Goal: Check status

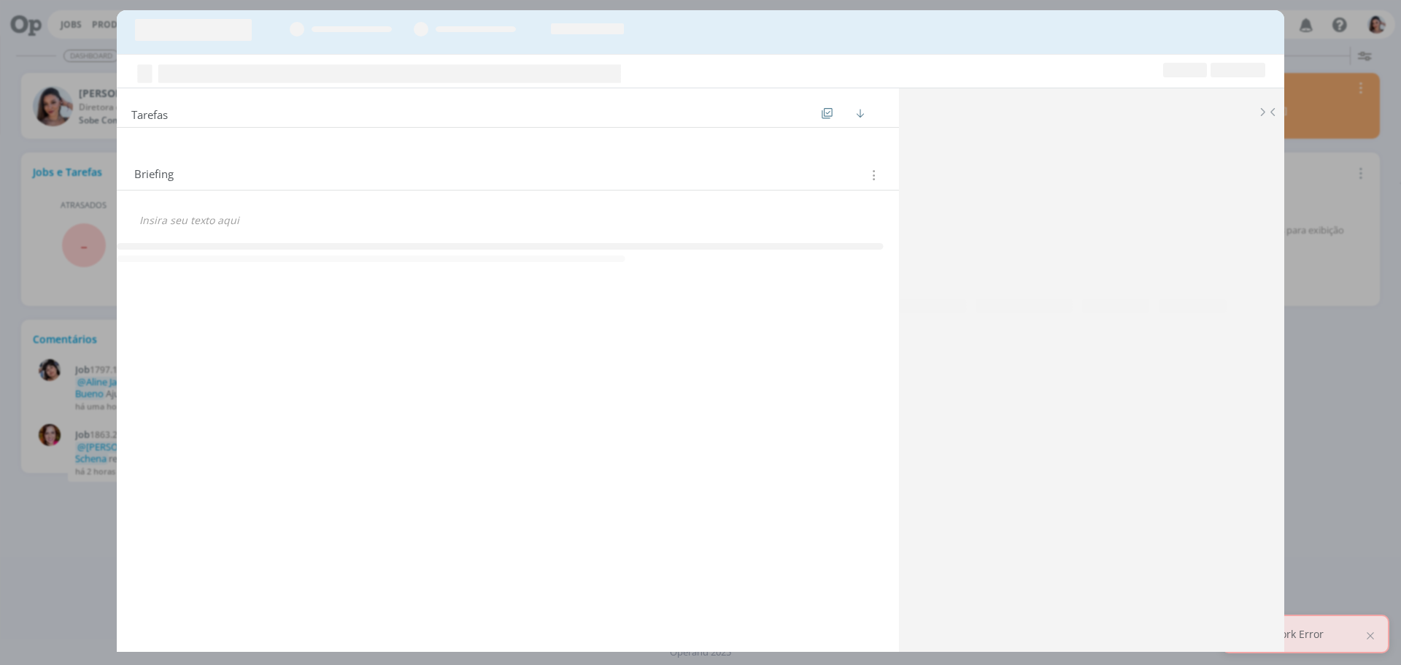
click at [75, 364] on link "Job 1797.15 Guia de uso para enxoval" at bounding box center [202, 370] width 255 height 12
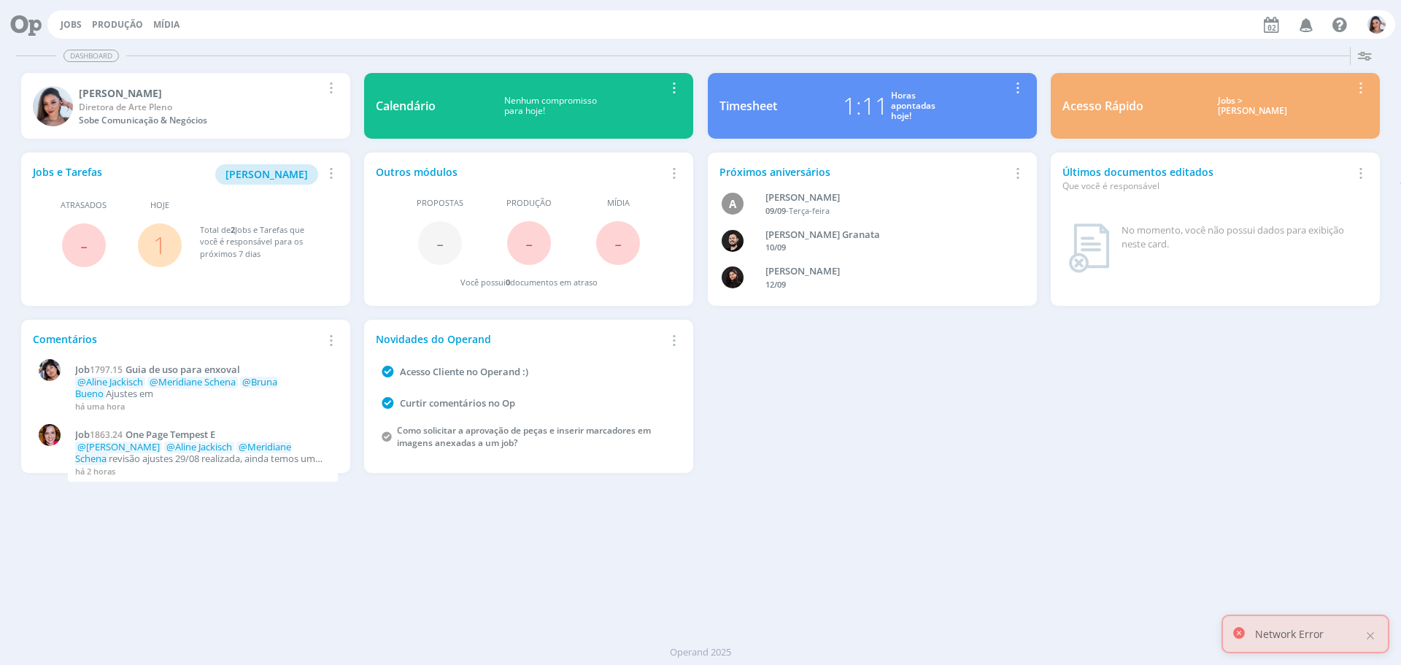
click at [160, 246] on link "1" at bounding box center [159, 244] width 13 height 31
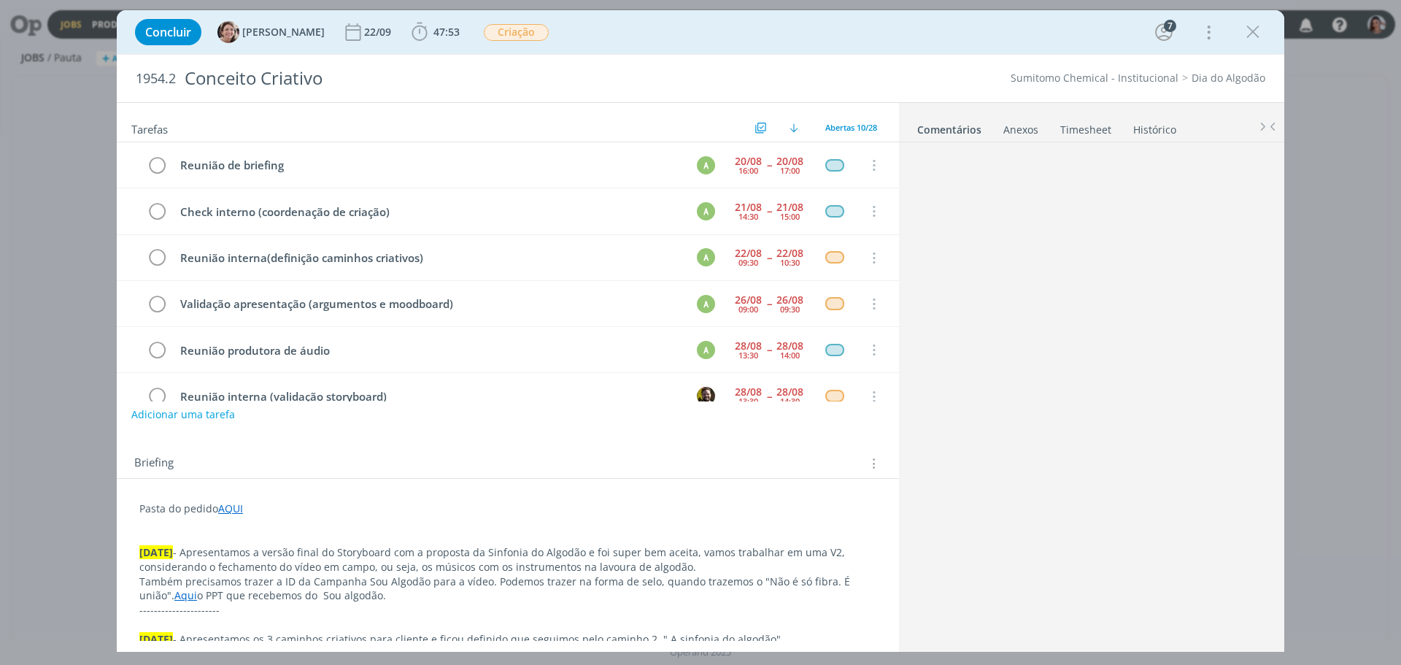
scroll to position [87, 0]
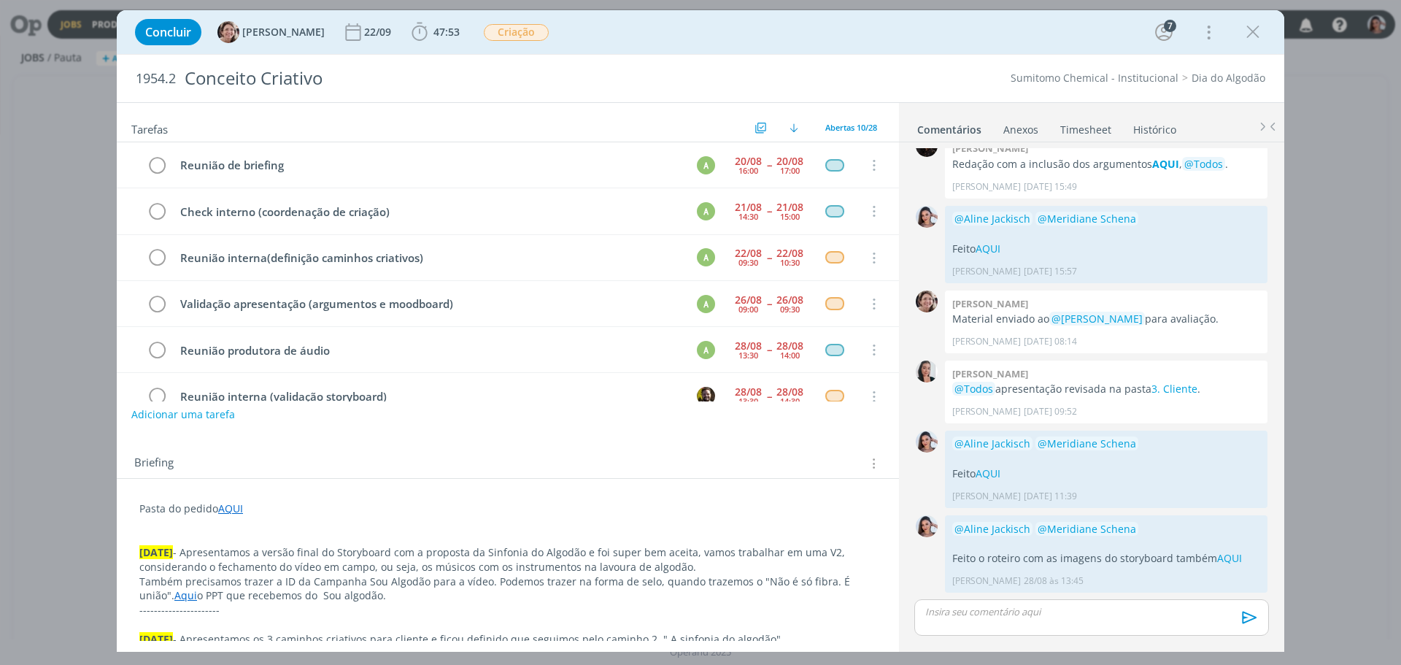
click at [410, 47] on div "Concluir Aline Jackisch 22/09 47:53 Iniciar Apontar Data * 02/09/2025 Horas * 0…" at bounding box center [701, 32] width 1146 height 35
click at [415, 41] on span "47:53" at bounding box center [436, 32] width 54 height 22
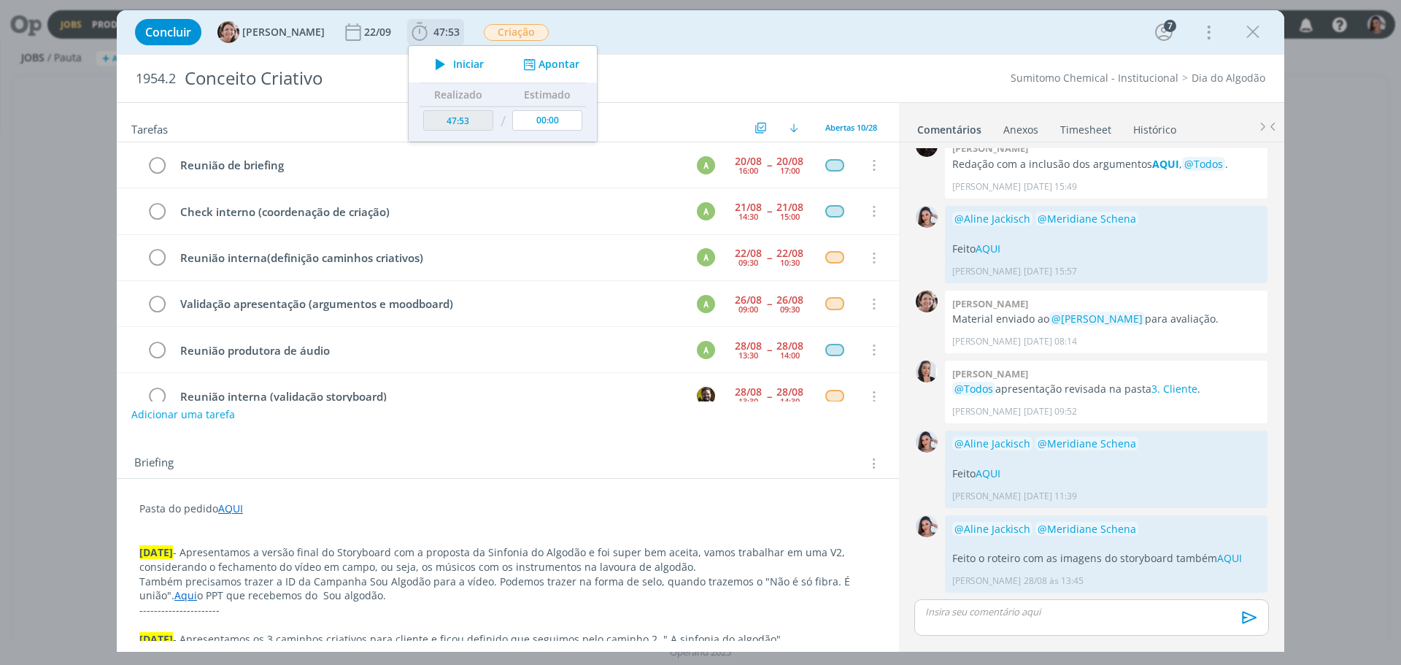
click at [431, 61] on icon "dialog" at bounding box center [441, 64] width 26 height 19
click at [435, 59] on icon "dialog" at bounding box center [441, 64] width 26 height 19
click at [670, 580] on p "Também precisamos trazer a ID da Campanha Sou Algodão para a vídeo. Podemos tra…" at bounding box center [507, 588] width 737 height 29
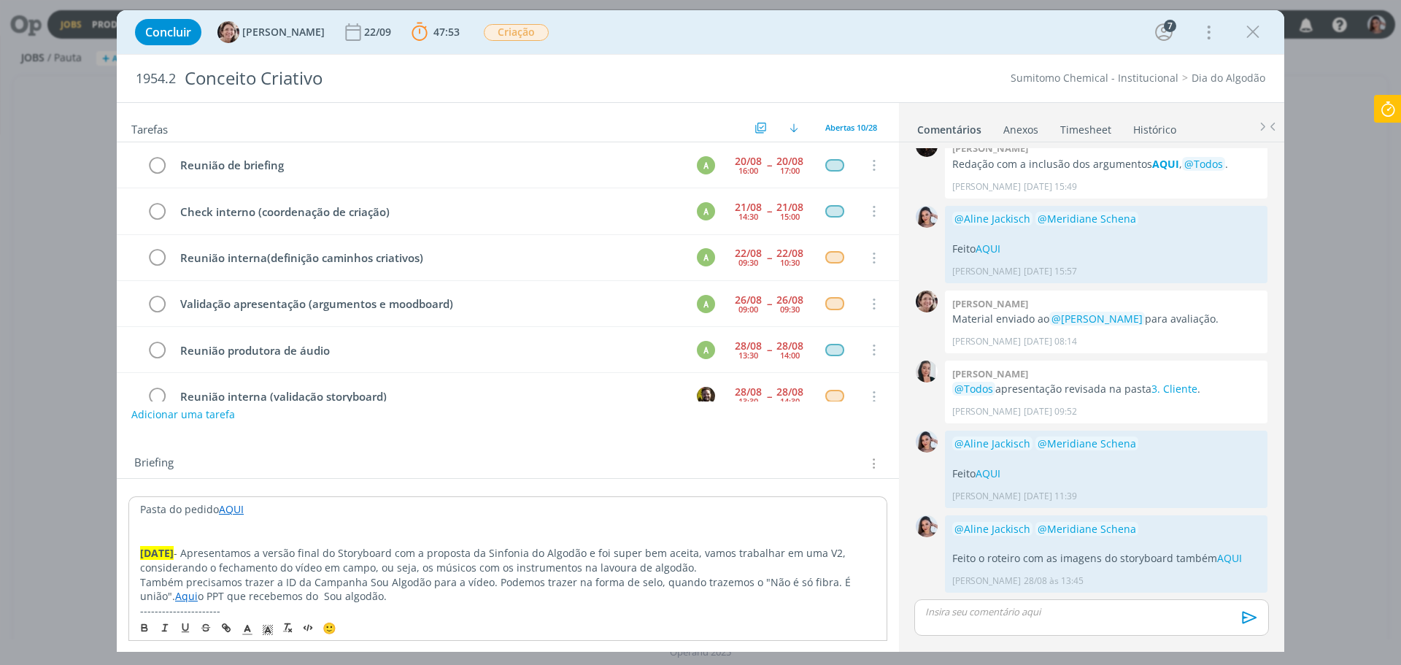
scroll to position [73, 0]
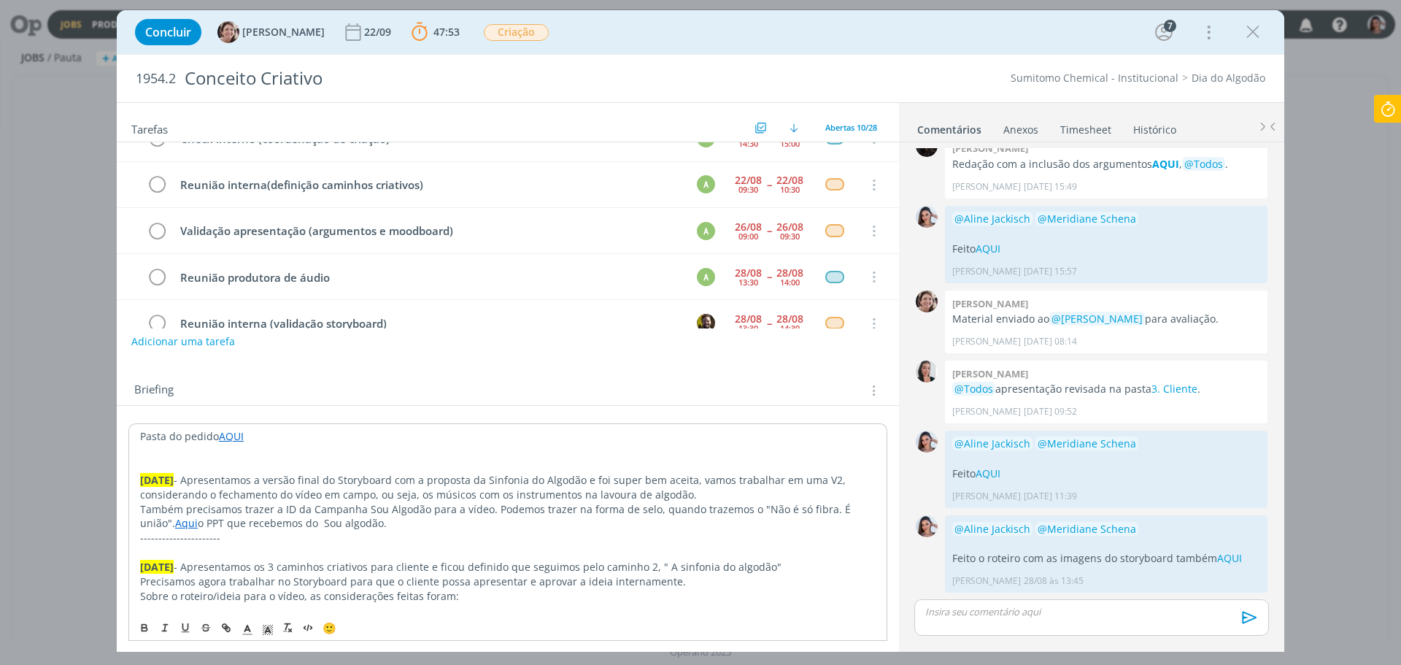
click at [175, 516] on link "Aqui" at bounding box center [186, 523] width 23 height 14
click at [175, 522] on link "Aqui" at bounding box center [186, 523] width 23 height 14
click at [471, 547] on link "https://sobeae.sharepoint.com/:f:/s/SOBEAE/EvwP_Phz5-JBrRRQQbV3GNMBf7Sq6kRyHAxf…" at bounding box center [460, 551] width 110 height 19
click at [534, 488] on p "02.09.25 - Apresentamos a versão final do Storyboard com a proposta da Sinfonia…" at bounding box center [508, 487] width 736 height 29
